Goal: Information Seeking & Learning: Learn about a topic

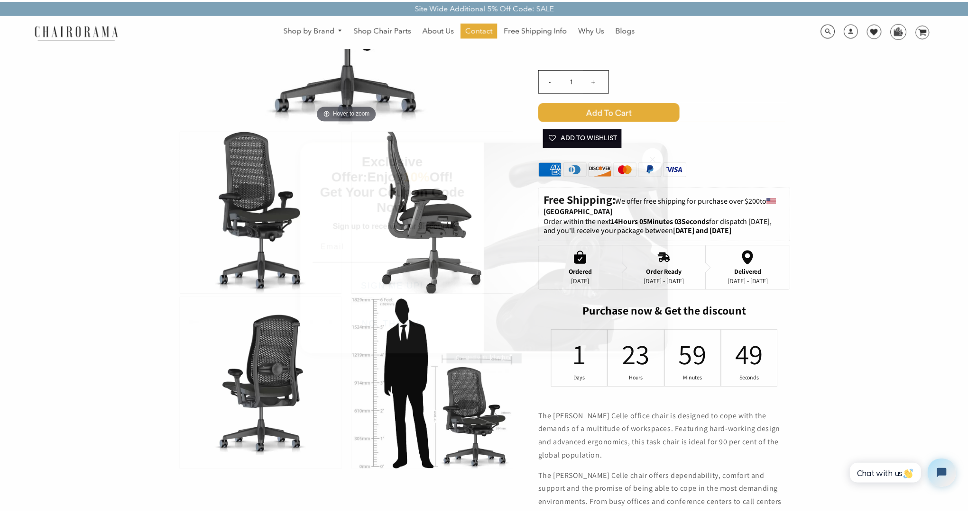
scroll to position [195, 0]
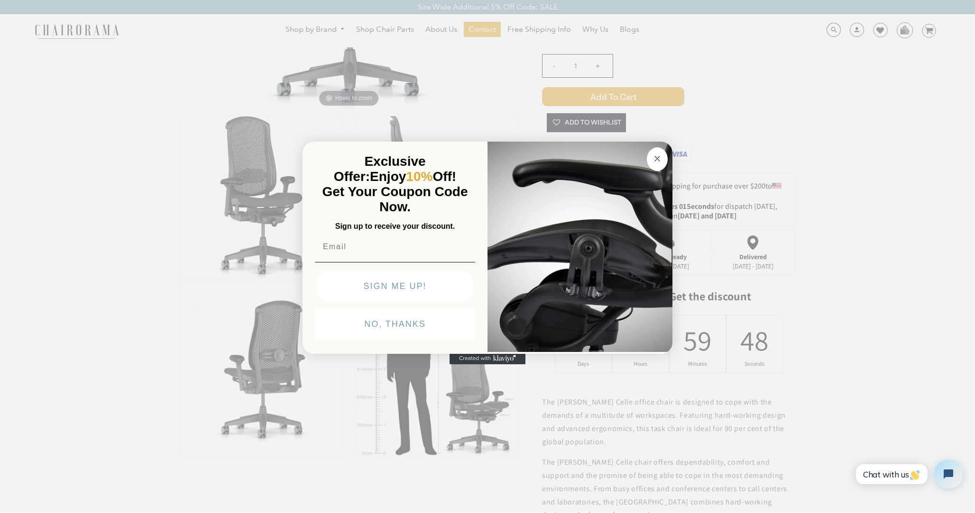
click at [658, 160] on circle "Close dialog" at bounding box center [657, 158] width 11 height 11
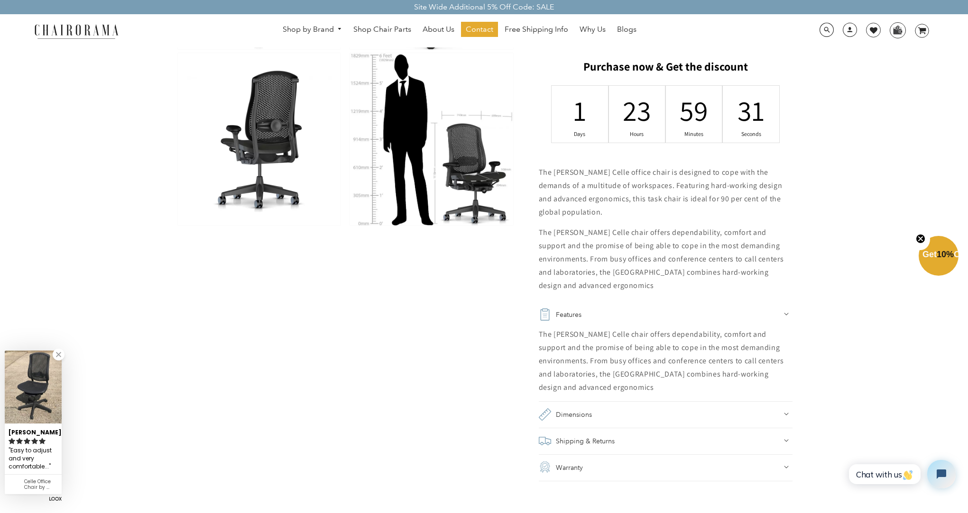
scroll to position [476, 0]
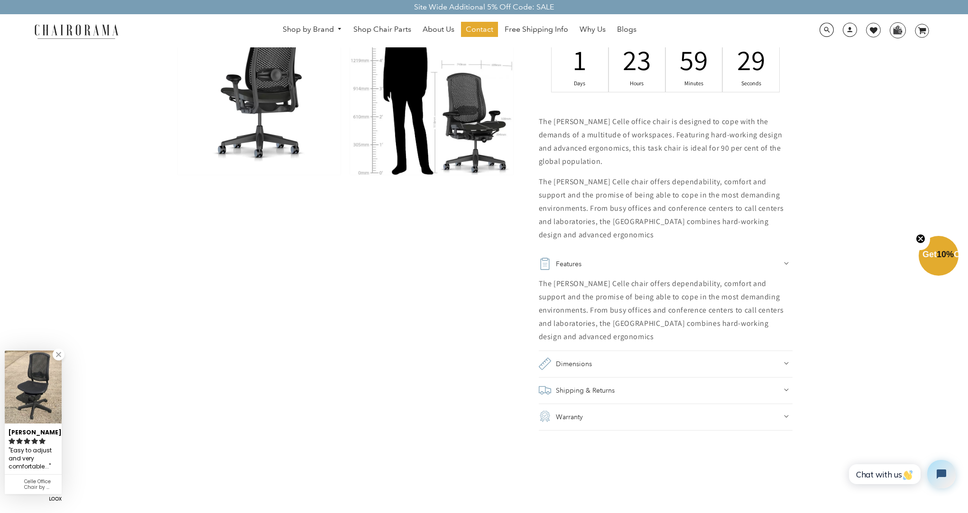
click at [785, 364] on icon at bounding box center [786, 364] width 4 height 2
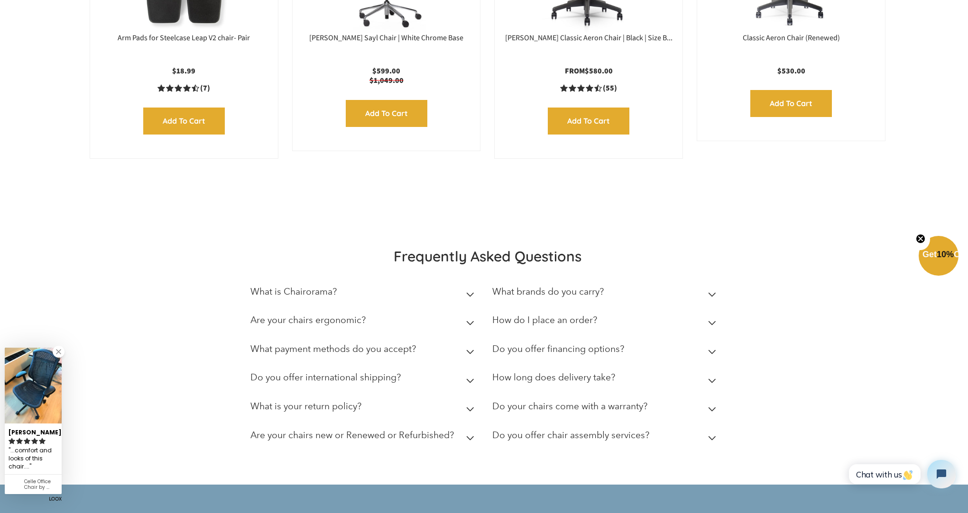
scroll to position [1937, 0]
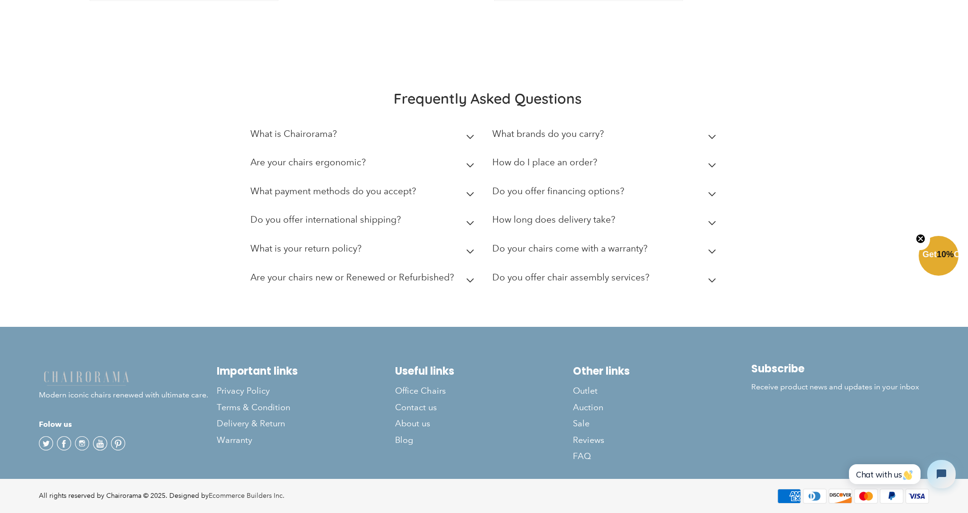
click at [473, 135] on icon at bounding box center [470, 137] width 7 height 4
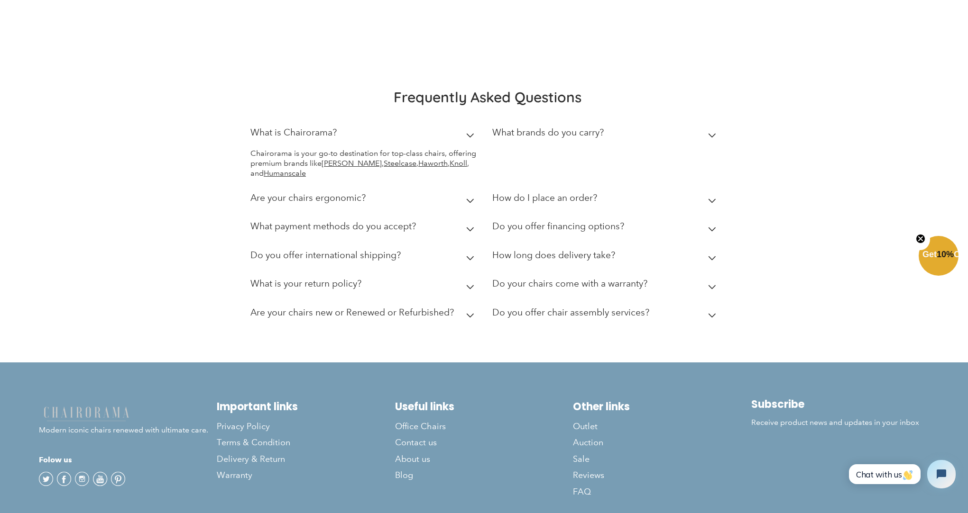
click at [470, 232] on icon at bounding box center [470, 229] width 8 height 5
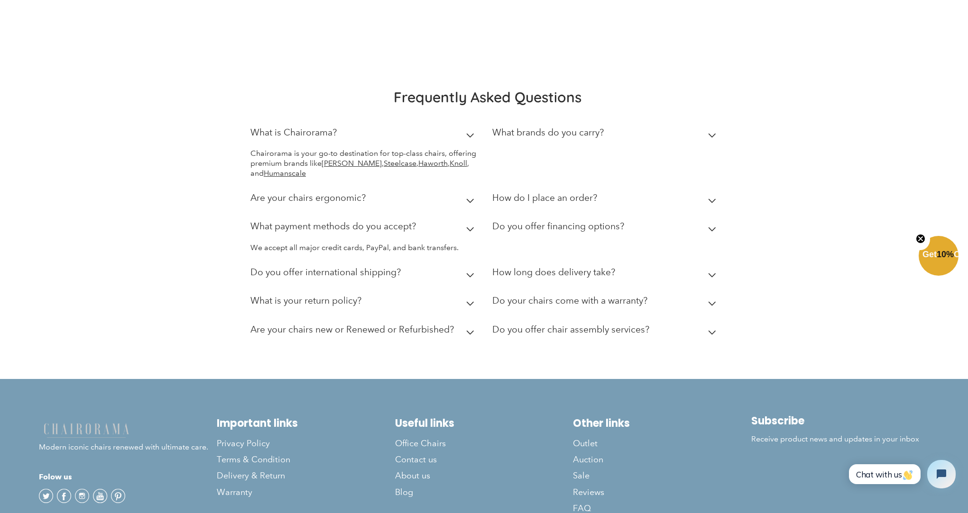
click at [470, 330] on icon at bounding box center [470, 332] width 8 height 5
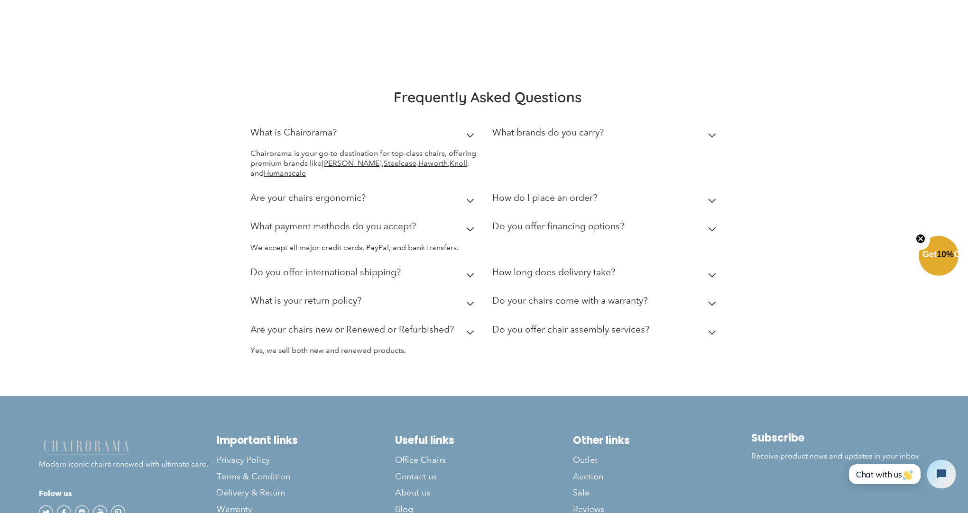
click at [713, 229] on icon at bounding box center [712, 229] width 8 height 5
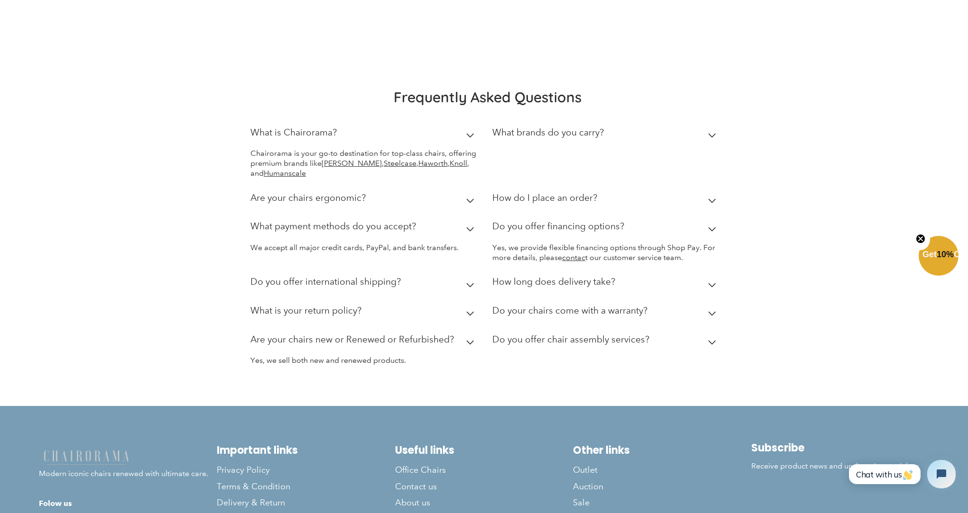
click at [711, 284] on icon at bounding box center [712, 285] width 8 height 5
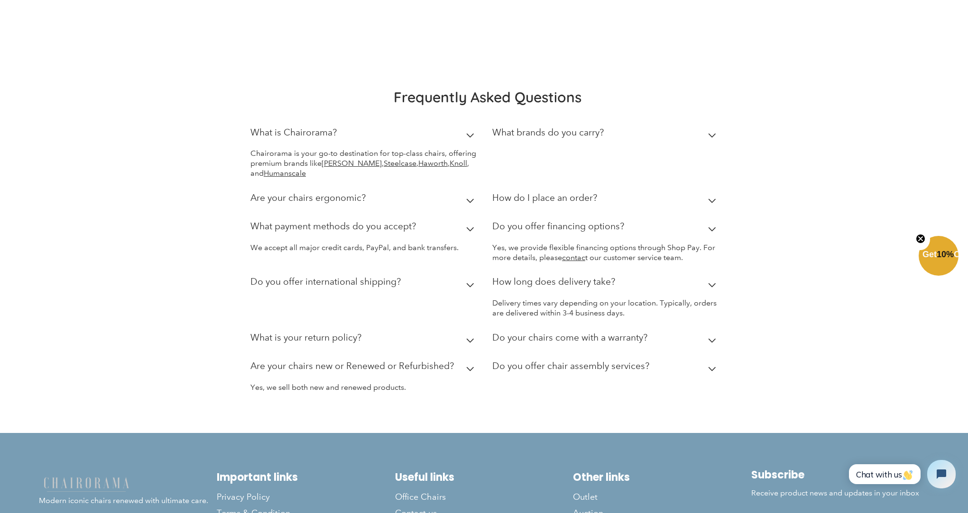
click at [711, 339] on icon at bounding box center [712, 341] width 8 height 5
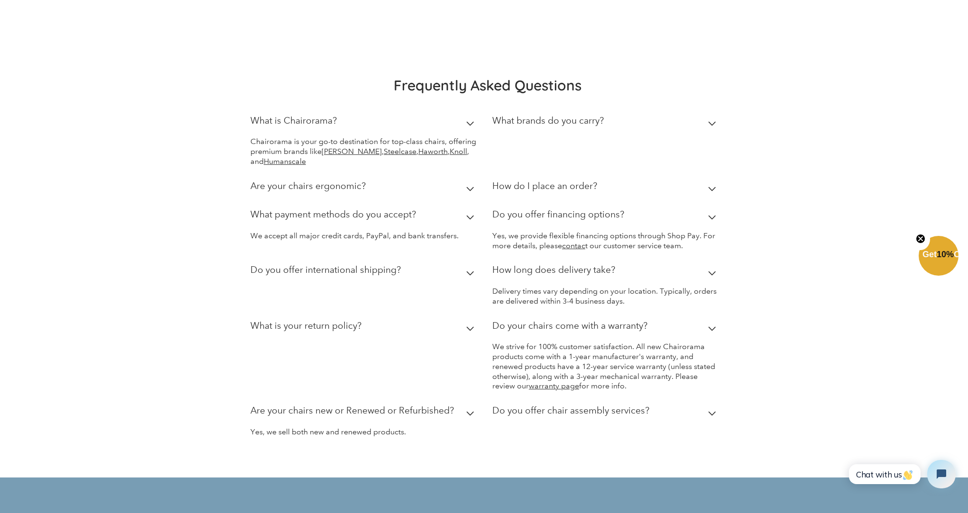
scroll to position [1959, 0]
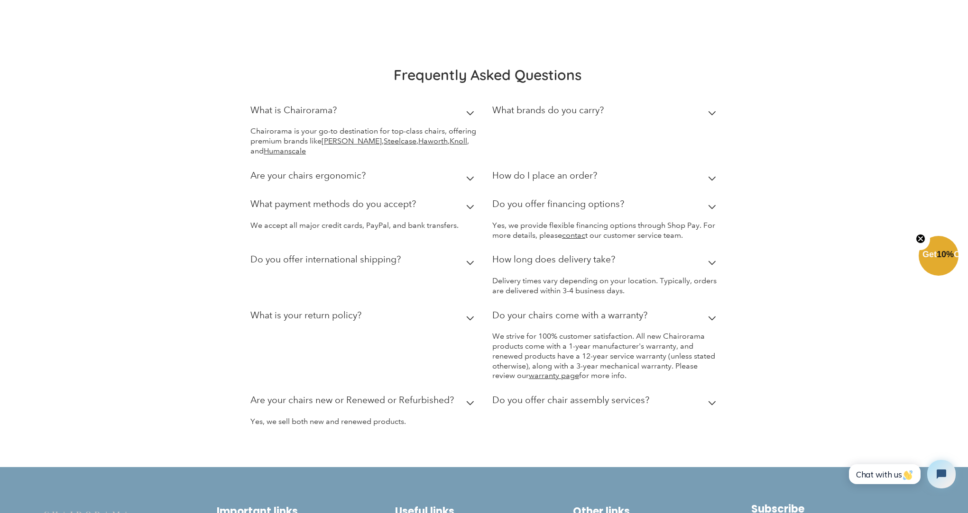
click at [712, 403] on icon at bounding box center [712, 403] width 8 height 5
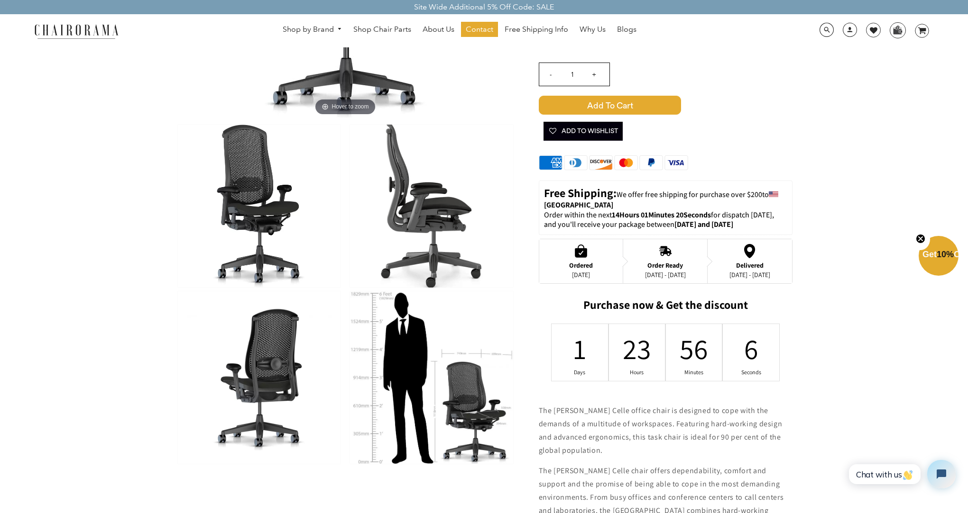
scroll to position [0, 0]
